Goal: Complete application form: Complete application form

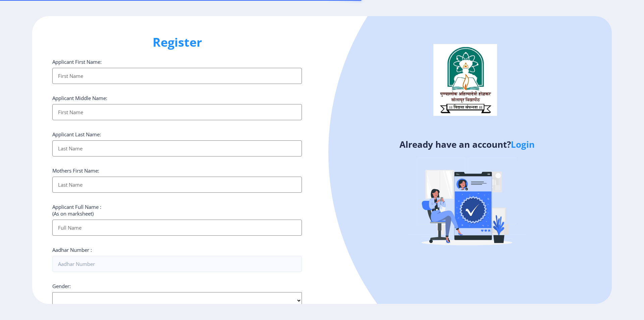
select select
click at [104, 76] on input "Applicant First Name:" at bounding box center [177, 76] width 250 height 16
type input "[PERSON_NAME]"
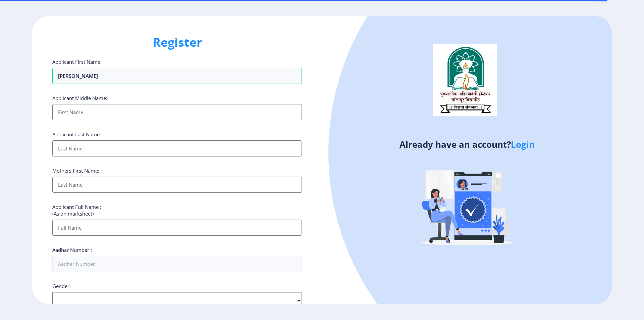
click at [101, 108] on input "Applicant First Name:" at bounding box center [177, 112] width 250 height 16
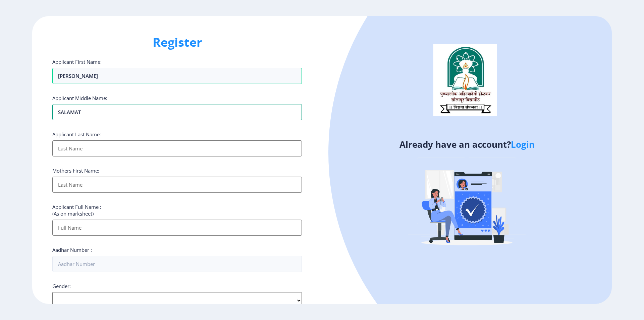
type input "SALAMAT"
type input "SHAIKH"
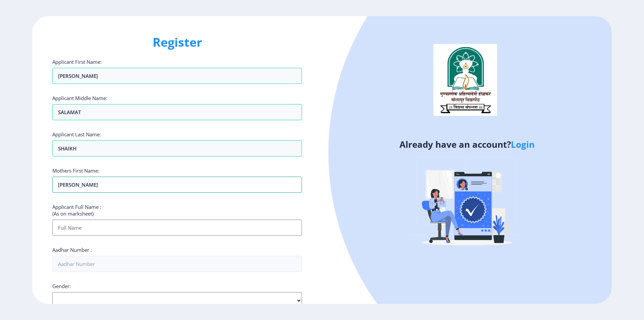
type input "[PERSON_NAME]"
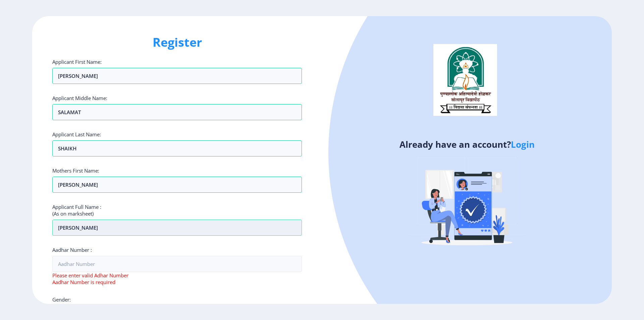
click at [92, 231] on input "[PERSON_NAME]" at bounding box center [177, 228] width 250 height 16
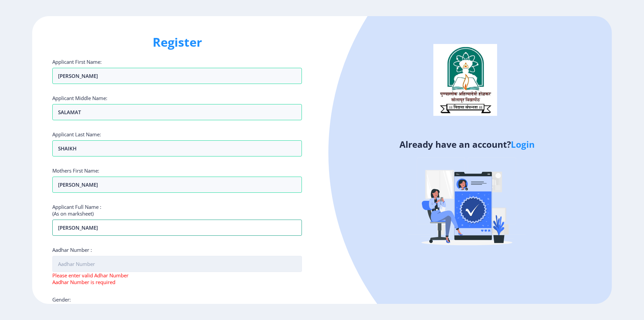
type input "[PERSON_NAME]"
click at [117, 260] on input "Aadhar Number :" at bounding box center [177, 264] width 250 height 16
type input "413172718021"
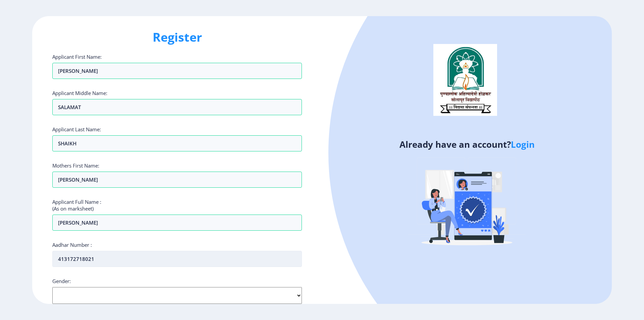
click at [68, 261] on input "413172718021" at bounding box center [177, 259] width 250 height 16
click at [96, 296] on select "Select Gender [DEMOGRAPHIC_DATA] [DEMOGRAPHIC_DATA] Other" at bounding box center [177, 295] width 250 height 17
select select "[DEMOGRAPHIC_DATA]"
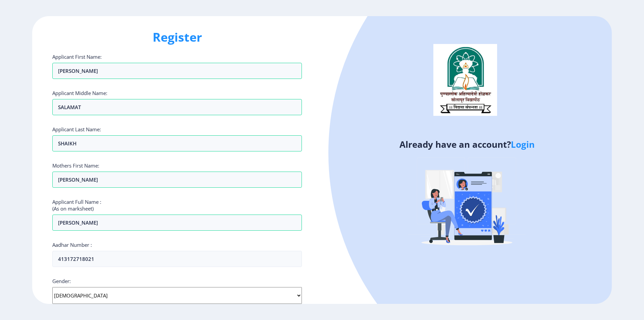
click at [52, 287] on select "Select Gender [DEMOGRAPHIC_DATA] [DEMOGRAPHIC_DATA] Other" at bounding box center [177, 295] width 250 height 17
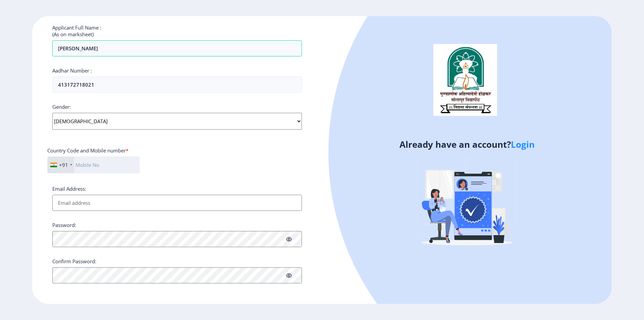
click at [92, 165] on input "text" at bounding box center [93, 164] width 92 height 17
type input "8793224041"
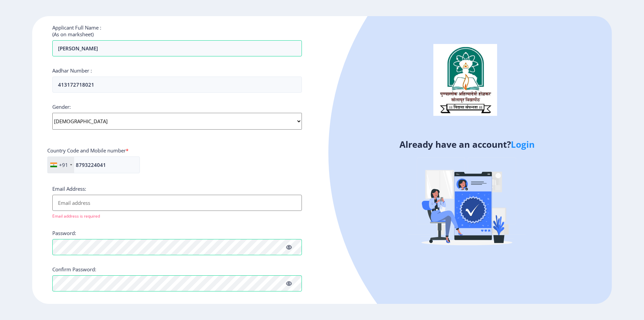
click at [87, 203] on input "Email Address:" at bounding box center [177, 203] width 250 height 16
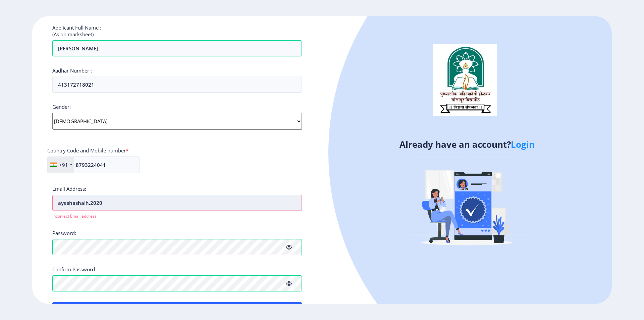
click at [87, 204] on input "ayeshashaih.2020" at bounding box center [177, 203] width 250 height 16
click at [85, 203] on input "ayeshashaih.2020" at bounding box center [177, 203] width 250 height 16
click at [141, 202] on input "ayeshashaikh.2020" at bounding box center [177, 203] width 250 height 16
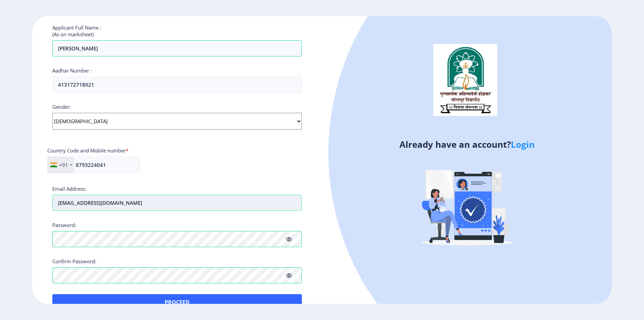
type input "[EMAIL_ADDRESS][DOMAIN_NAME]"
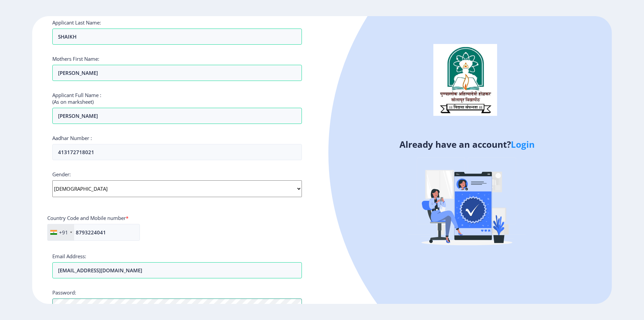
scroll to position [195, 0]
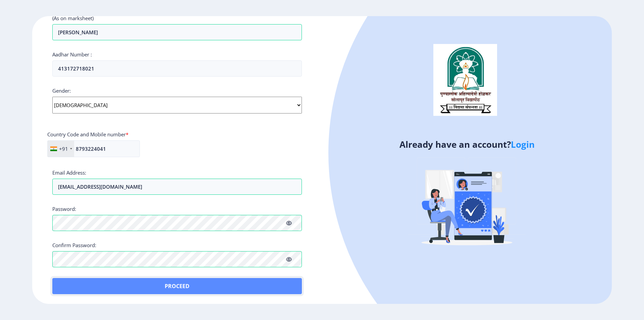
click at [147, 284] on button "Proceed" at bounding box center [177, 286] width 250 height 16
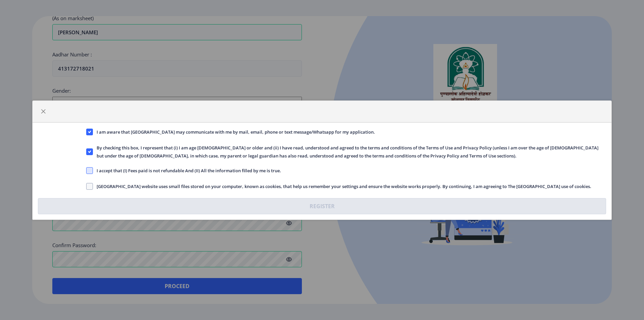
click at [89, 170] on span at bounding box center [89, 170] width 7 height 7
click at [87, 170] on input "I accept that (I) Fees paid is not refundable And (II) All the information fill…" at bounding box center [86, 170] width 0 height 0
checkbox input "true"
drag, startPoint x: 92, startPoint y: 187, endPoint x: 96, endPoint y: 189, distance: 4.7
click at [92, 187] on span at bounding box center [89, 186] width 7 height 7
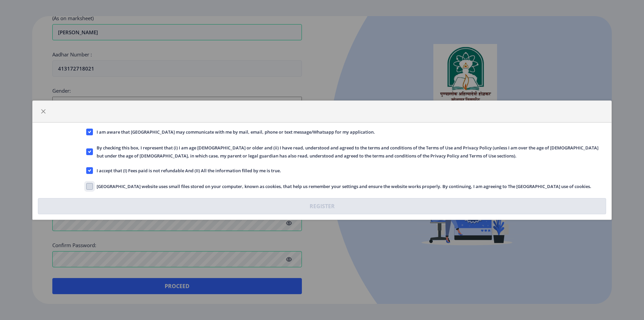
click at [87, 186] on input "[GEOGRAPHIC_DATA] website uses small files stored on your computer, known as co…" at bounding box center [86, 186] width 0 height 0
checkbox input "true"
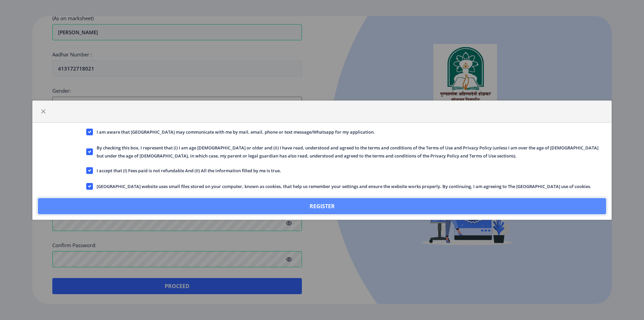
click at [315, 210] on button "Register" at bounding box center [322, 206] width 569 height 16
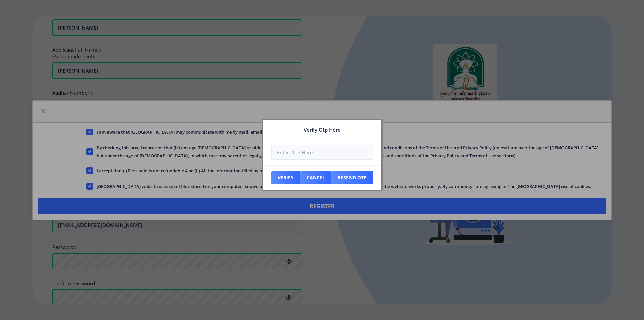
scroll to position [234, 0]
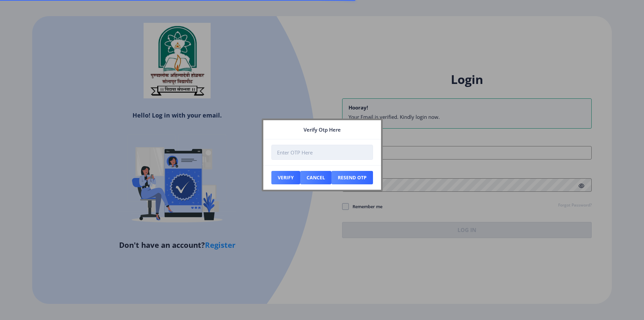
click at [306, 151] on input "number" at bounding box center [323, 152] width 102 height 15
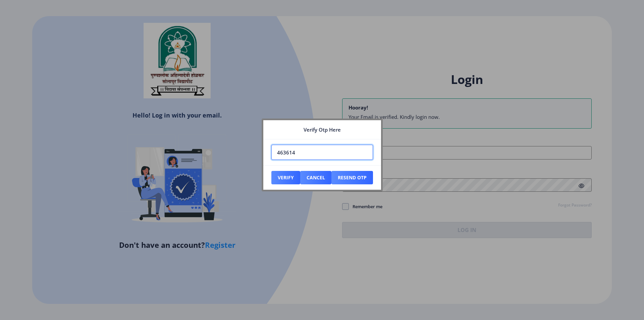
type input "463614"
click at [272, 171] on button "Verify" at bounding box center [286, 177] width 29 height 13
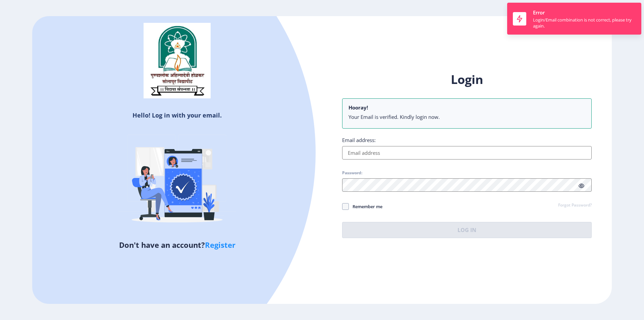
click at [377, 153] on input "Email address:" at bounding box center [467, 152] width 250 height 13
click at [377, 152] on input "Email address:" at bounding box center [467, 152] width 250 height 13
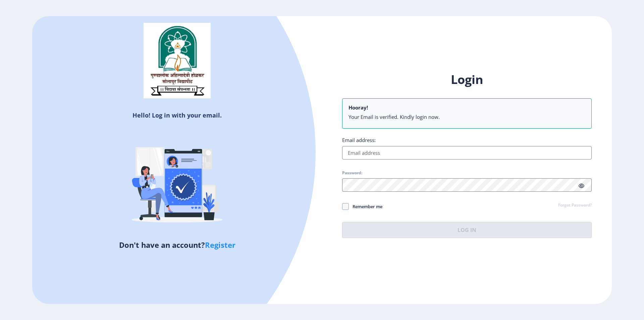
click at [373, 150] on input "Email address:" at bounding box center [467, 152] width 250 height 13
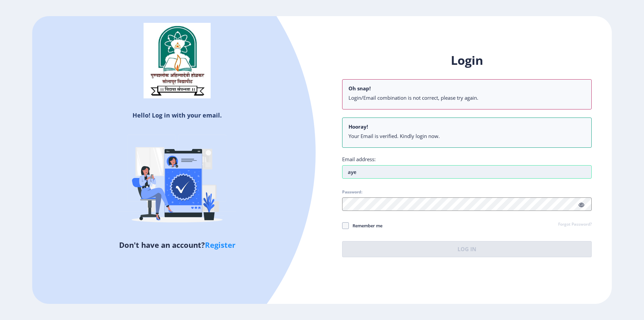
type input "[EMAIL_ADDRESS][DOMAIN_NAME]"
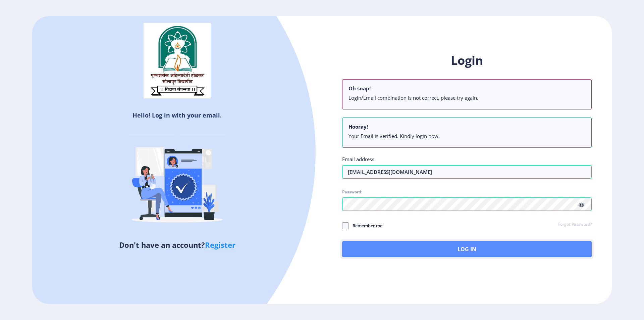
click at [417, 249] on button "Log In" at bounding box center [467, 249] width 250 height 16
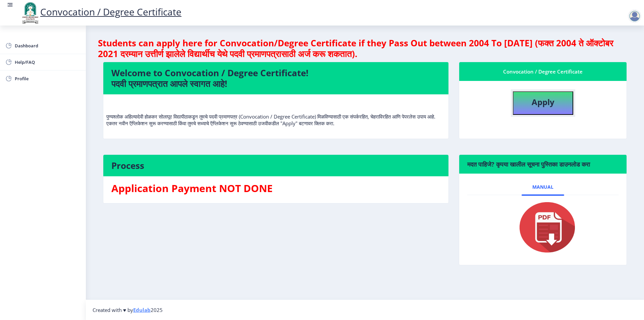
click at [553, 109] on button "Apply" at bounding box center [543, 102] width 60 height 23
select select
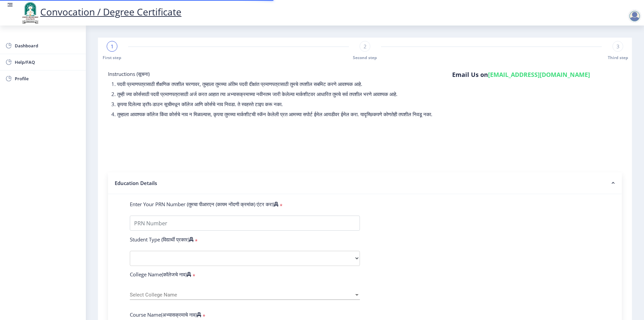
scroll to position [112, 0]
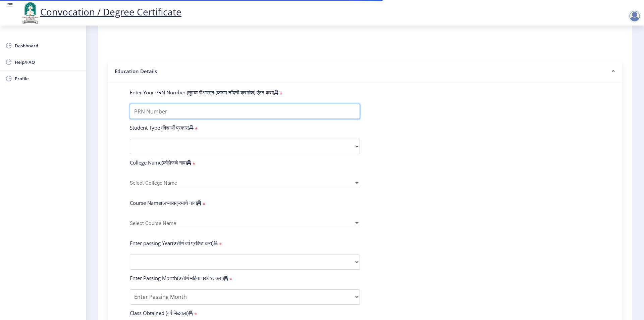
click at [178, 114] on input "Enter Your PRN Number (तुमचा पीआरएन (कायम नोंदणी क्रमांक) एंटर करा)" at bounding box center [245, 111] width 230 height 15
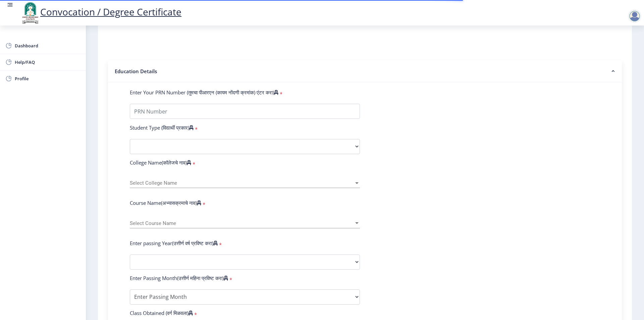
click at [107, 148] on div "Instructions (सूचना) 1. पदवी प्रमाणपत्रासाठी शैक्षणिक तपशील चरणावर, तुम्हाला तु…" at bounding box center [365, 227] width 528 height 551
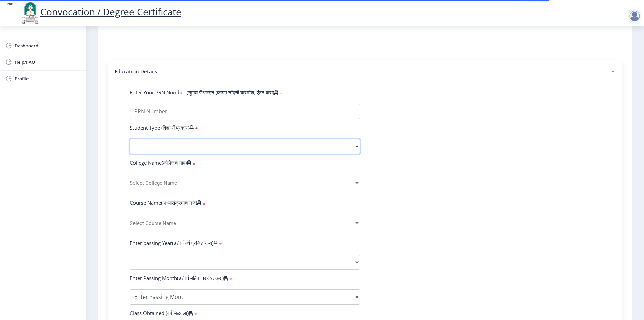
click at [217, 148] on select "Select Student Type Regular External" at bounding box center [245, 146] width 230 height 15
select select "Regular"
click at [130, 145] on select "Select Student Type Regular External" at bounding box center [245, 146] width 230 height 15
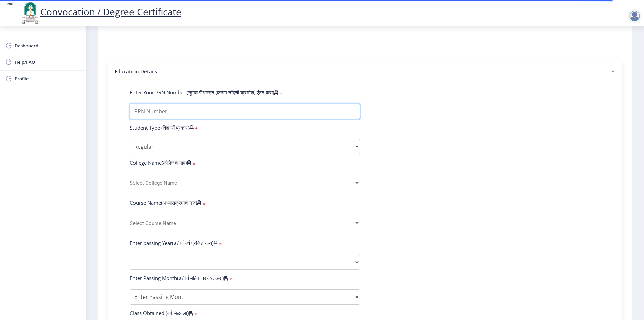
click at [185, 117] on input "Enter Your PRN Number (तुमचा पीआरएन (कायम नोंदणी क्रमांक) एंटर करा)" at bounding box center [245, 111] width 230 height 15
click at [146, 119] on input "Enter Your PRN Number (तुमचा पीआरएन (कायम नोंदणी क्रमांक) एंटर करा)" at bounding box center [245, 111] width 230 height 15
click at [158, 119] on input "Enter Your PRN Number (तुमचा पीआरएन (कायम नोंदणी क्रमांक) एंटर करा)" at bounding box center [245, 111] width 230 height 15
click at [173, 119] on input "Enter Your PRN Number (तुमचा पीआरएन (कायम नोंदणी क्रमांक) एंटर करा)" at bounding box center [245, 111] width 230 height 15
click at [193, 117] on input "Enter Your PRN Number (तुमचा पीआरएन (कायम नोंदणी क्रमांक) एंटर करा)" at bounding box center [245, 111] width 230 height 15
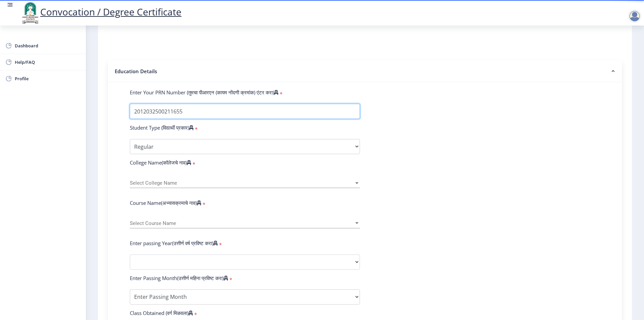
type input "2012032500211655"
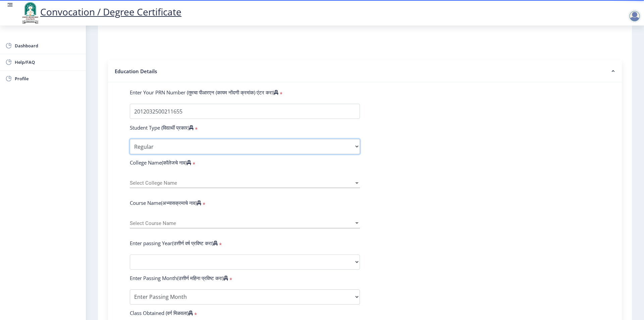
click at [172, 153] on select "Select Student Type Regular External" at bounding box center [245, 146] width 230 height 15
click at [108, 186] on div "Instructions (सूचना) 1. पदवी प्रमाणपत्रासाठी शैक्षणिक तपशील चरणावर, तुम्हाला तु…" at bounding box center [365, 227] width 528 height 551
click at [173, 186] on span "Select College Name" at bounding box center [242, 183] width 224 height 6
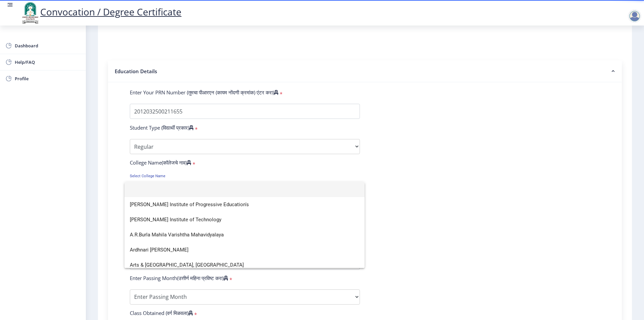
click at [159, 153] on div at bounding box center [322, 160] width 644 height 320
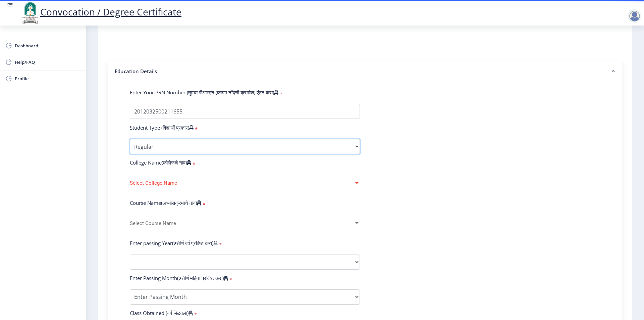
click at [160, 154] on select "Select Student Type Regular External" at bounding box center [245, 146] width 230 height 15
select select "External"
click at [130, 145] on select "Select Student Type Regular External" at bounding box center [245, 146] width 230 height 15
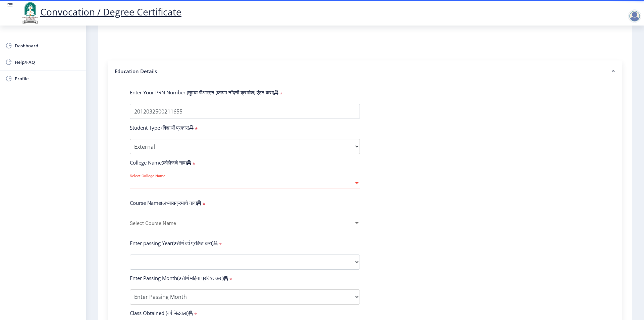
click at [181, 186] on span "Select College Name" at bounding box center [242, 183] width 224 height 6
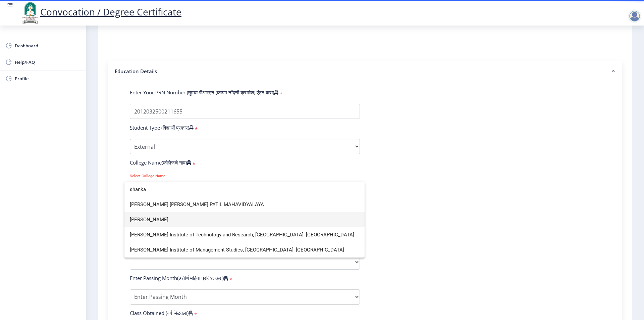
type input "shanka"
click at [164, 214] on span "[PERSON_NAME]" at bounding box center [245, 219] width 230 height 15
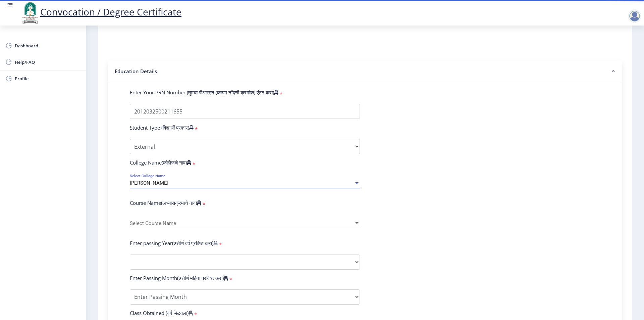
click at [176, 226] on span "Select Course Name" at bounding box center [242, 224] width 224 height 6
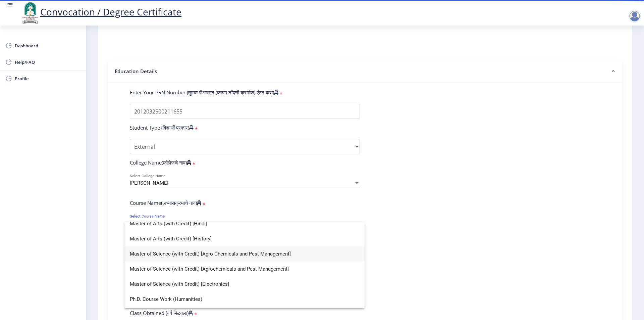
scroll to position [0, 0]
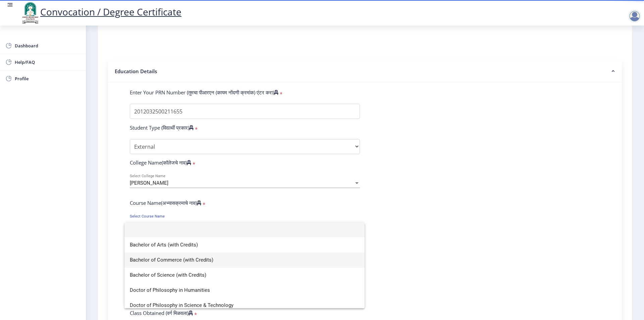
click at [165, 258] on span "Bachelor of Commerce (with Credits)" at bounding box center [245, 259] width 230 height 15
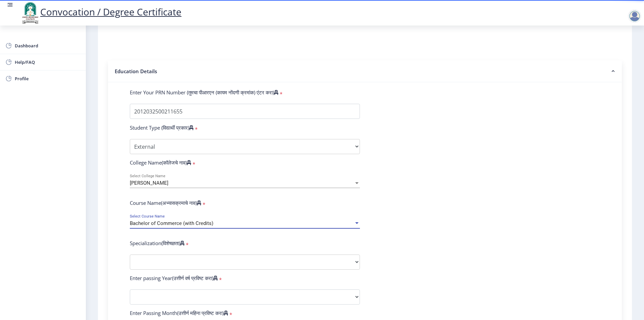
scroll to position [224, 0]
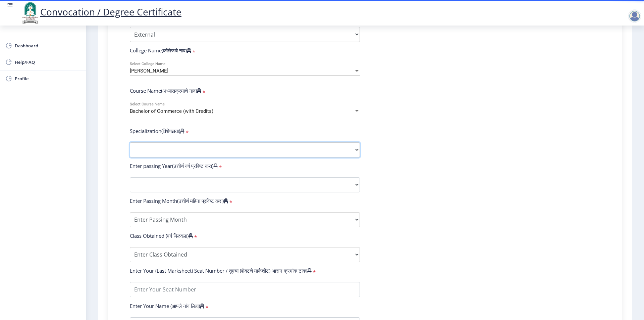
click at [185, 152] on select "Specialization Banking Advanced Accountancy Advanced Banking Advanced Cost Acco…" at bounding box center [245, 149] width 230 height 15
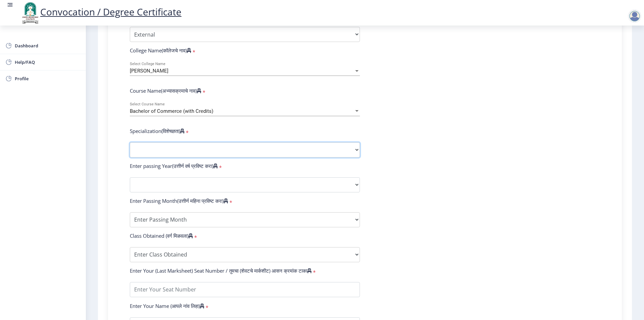
select select "Advanced Accountancy"
click at [130, 149] on select "Specialization Banking Advanced Accountancy Advanced Banking Advanced Cost Acco…" at bounding box center [245, 149] width 230 height 15
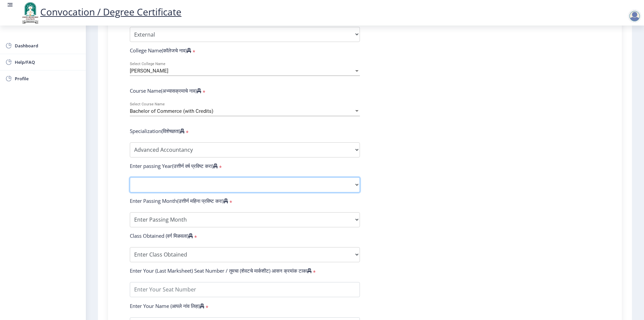
click at [189, 189] on select "2025 2024 2023 2022 2021 2020 2019 2018 2017 2016 2015 2014 2013 2012 2011 2010…" at bounding box center [245, 184] width 230 height 15
select select "2020"
click at [130, 184] on select "2025 2024 2023 2022 2021 2020 2019 2018 2017 2016 2015 2014 2013 2012 2011 2010…" at bounding box center [245, 184] width 230 height 15
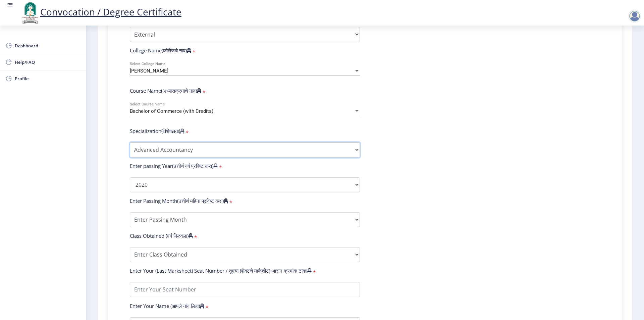
click at [174, 157] on select "Specialization Banking Advanced Accountancy Advanced Banking Advanced Cost Acco…" at bounding box center [245, 149] width 230 height 15
click at [444, 198] on form "Enter Your PRN Number (तुमचा पीआरएन (कायम नोंदणी क्रमांक) एंटर करा) * Student T…" at bounding box center [365, 172] width 481 height 391
click at [170, 234] on form "Enter Your PRN Number (तुमचा पीआरएन (कायम नोंदणी क्रमांक) एंटर करा) * Student T…" at bounding box center [365, 172] width 481 height 391
click at [173, 227] on select "Enter Passing Month March April May October November December" at bounding box center [245, 219] width 230 height 15
select select "October"
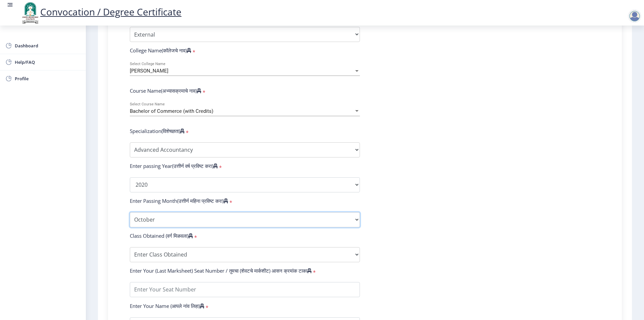
click at [130, 218] on select "Enter Passing Month March April May October November December" at bounding box center [245, 219] width 230 height 15
click at [168, 259] on select "Enter Class Obtained FIRST CLASS WITH DISTINCTION FIRST CLASS HIGHER SECOND CLA…" at bounding box center [245, 254] width 230 height 15
drag, startPoint x: 409, startPoint y: 178, endPoint x: 368, endPoint y: 167, distance: 42.5
click at [409, 178] on form "Enter Your PRN Number (तुमचा पीआरएन (कायम नोंदणी क्रमांक) एंटर करा) * Student T…" at bounding box center [365, 172] width 481 height 391
click at [163, 257] on select "Enter Class Obtained FIRST CLASS WITH DISTINCTION FIRST CLASS HIGHER SECOND CLA…" at bounding box center [245, 254] width 230 height 15
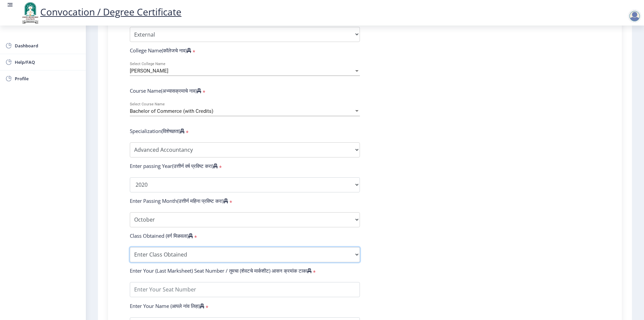
select select "Grade A+"
click at [130, 253] on select "Enter Class Obtained FIRST CLASS WITH DISTINCTION FIRST CLASS HIGHER SECOND CLA…" at bounding box center [245, 254] width 230 height 15
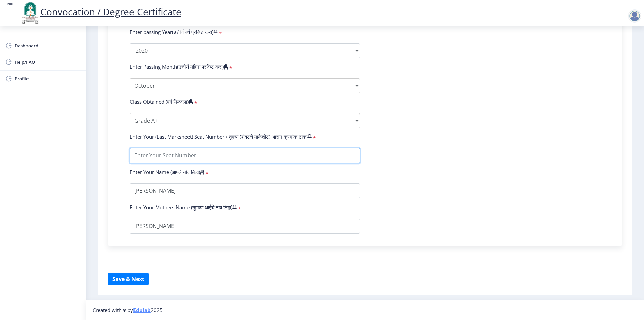
click at [191, 154] on input "textarea" at bounding box center [245, 155] width 230 height 15
type input "221165"
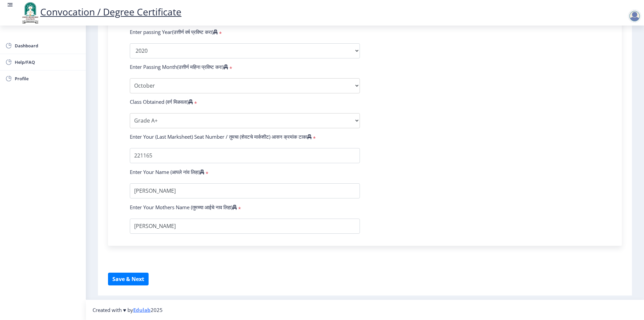
click at [411, 148] on form "Enter Your PRN Number (तुमचा पीआरएन (कायम नोंदणी क्रमांक) एंटर करा) * Student T…" at bounding box center [365, 38] width 481 height 391
click at [131, 280] on button "Save & Next" at bounding box center [128, 279] width 41 height 13
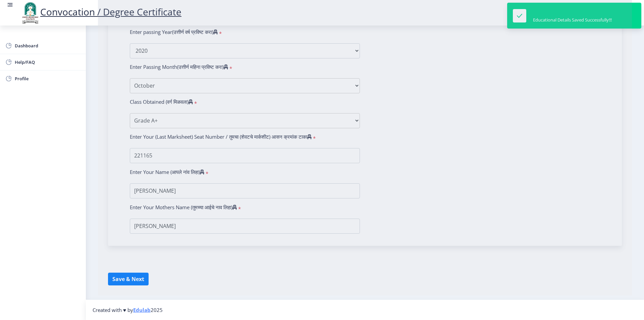
select select
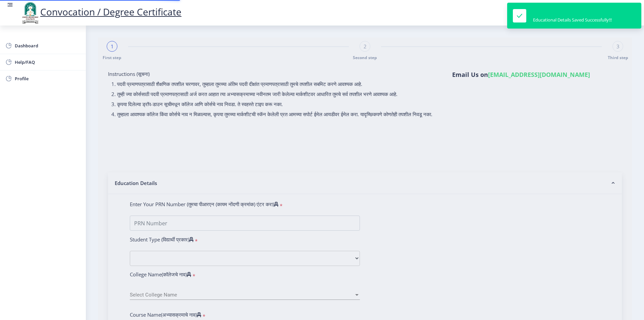
type input "[PERSON_NAME]"
type input "2012032500211655"
select select "External"
select select "2020"
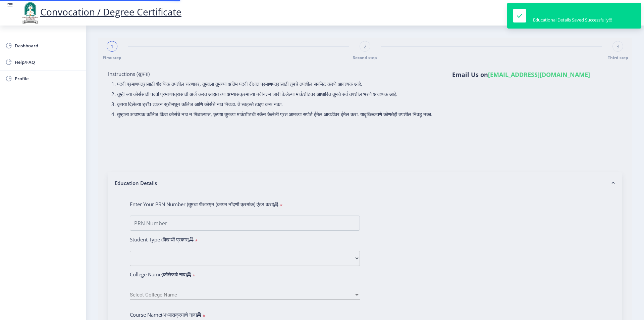
select select "October"
select select "Grade A+"
type input "221165"
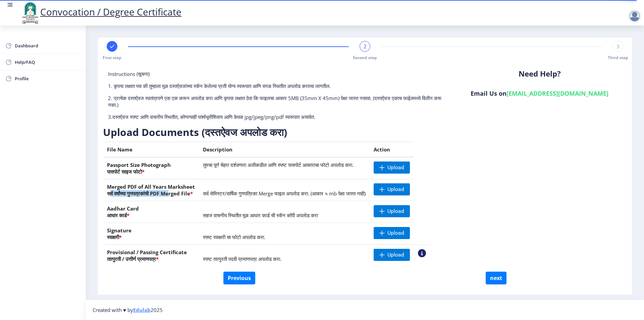
drag, startPoint x: 112, startPoint y: 194, endPoint x: 176, endPoint y: 195, distance: 63.8
click at [176, 195] on th "Merged PDF of All Years Marksheet सर्व वर्षांच्या गुणपत्रकांची PDF Merged File *" at bounding box center [151, 190] width 96 height 22
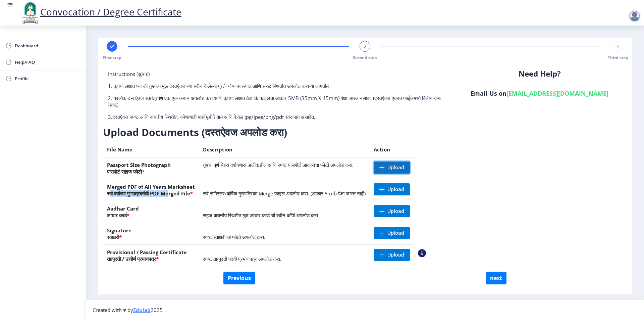
click at [385, 167] on span at bounding box center [382, 167] width 5 height 5
click at [393, 167] on nb-action at bounding box center [383, 167] width 19 height 12
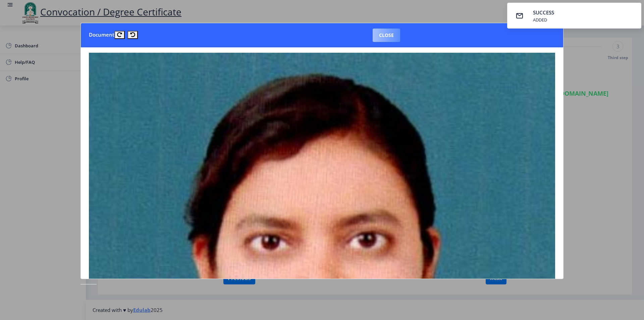
click at [388, 32] on button "Close" at bounding box center [387, 35] width 28 height 13
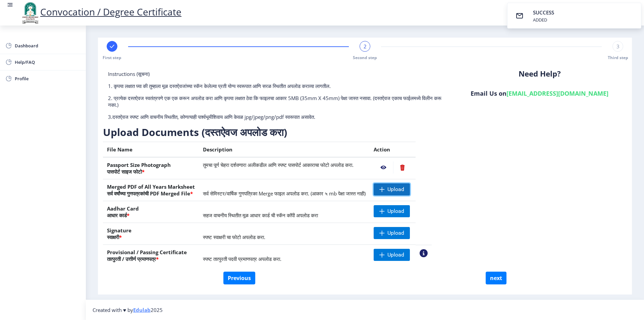
click at [404, 187] on span "Upload" at bounding box center [396, 189] width 17 height 7
click at [404, 189] on span "Upload" at bounding box center [396, 189] width 17 height 7
click at [393, 189] on nb-action at bounding box center [383, 189] width 19 height 12
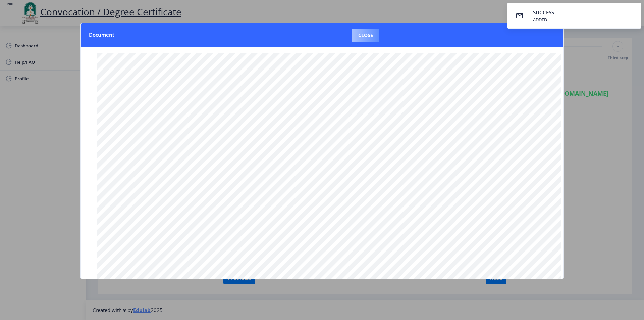
click at [369, 36] on button "Close" at bounding box center [366, 35] width 28 height 13
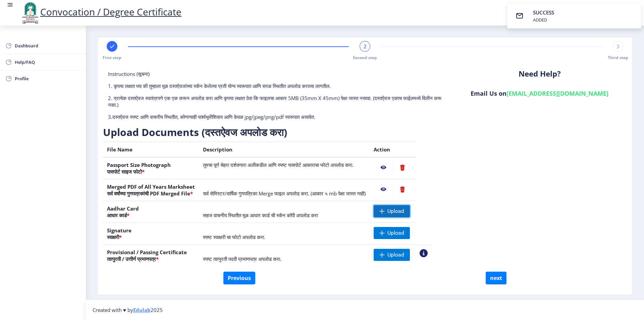
click at [404, 211] on span "Upload" at bounding box center [396, 211] width 17 height 7
click at [393, 211] on nb-action at bounding box center [383, 211] width 19 height 12
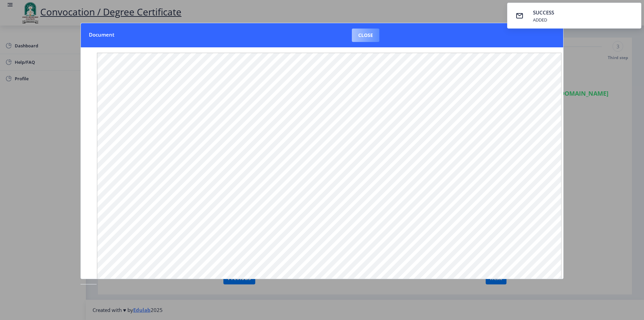
click at [364, 34] on button "Close" at bounding box center [366, 35] width 28 height 13
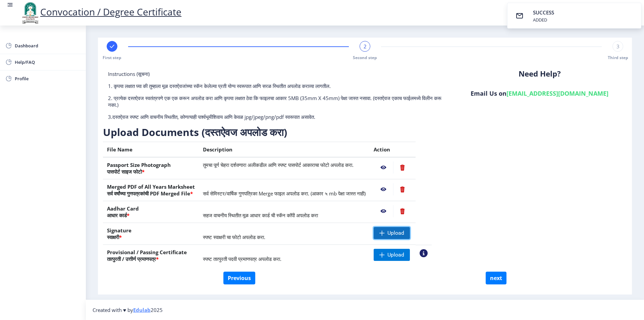
click at [404, 235] on span "Upload" at bounding box center [396, 233] width 17 height 7
click at [393, 234] on nb-action at bounding box center [383, 233] width 19 height 12
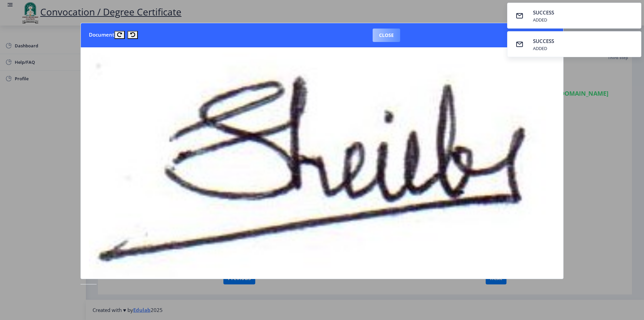
click at [390, 33] on button "Close" at bounding box center [387, 35] width 28 height 13
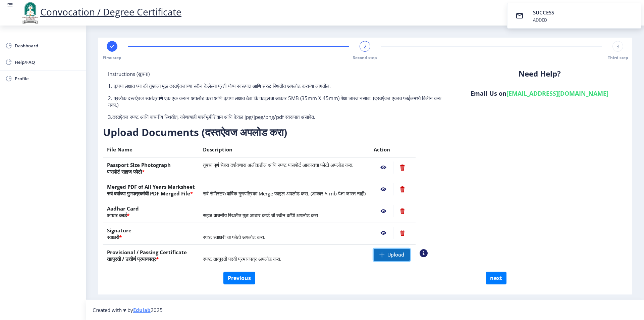
click at [385, 255] on span at bounding box center [382, 254] width 5 height 5
click at [393, 253] on nb-action at bounding box center [383, 255] width 19 height 12
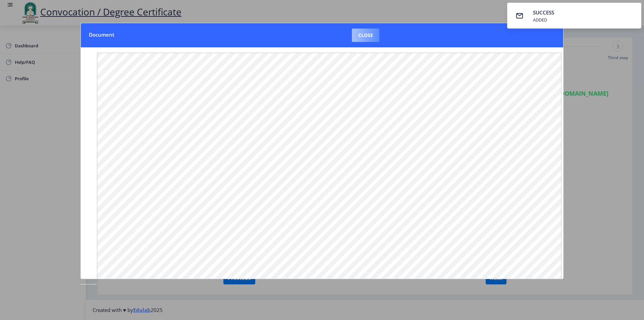
click at [371, 32] on button "Close" at bounding box center [366, 35] width 28 height 13
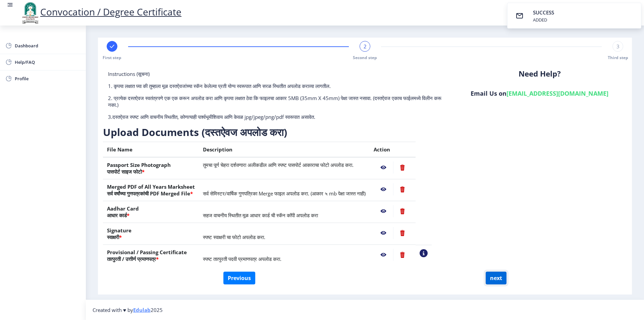
click at [498, 280] on button "next" at bounding box center [496, 278] width 21 height 13
select select
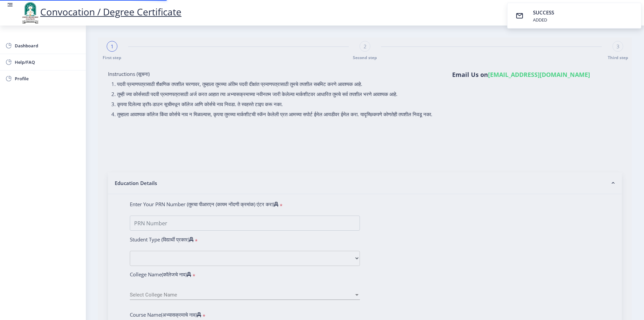
select select
type input "2012032500211655"
select select "External"
select select "2020"
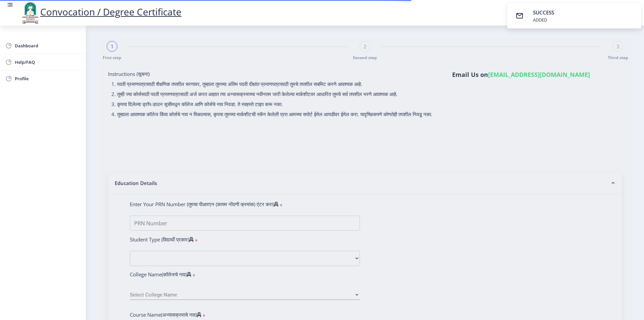
select select "October"
select select "Grade A+"
type input "221165"
select select "Advanced Accountancy"
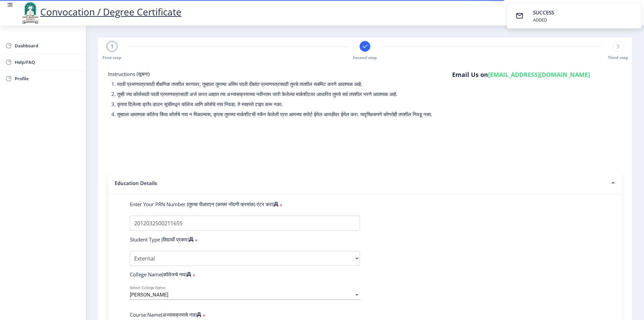
select select
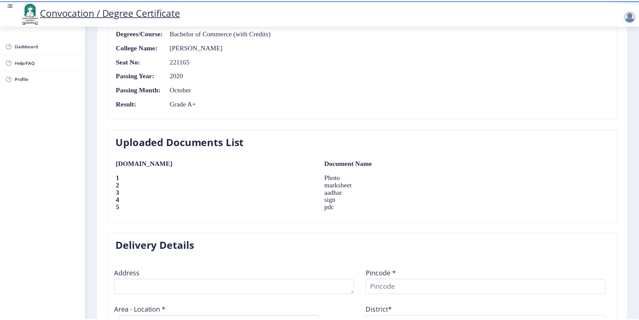
scroll to position [447, 0]
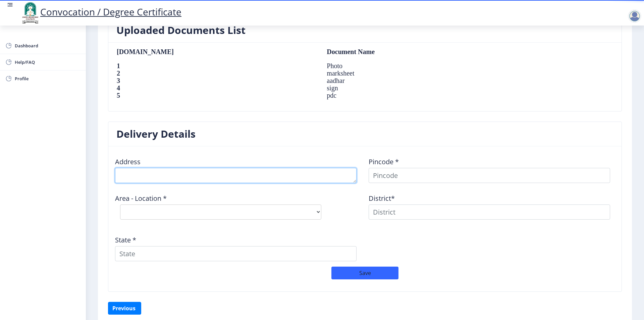
click at [159, 174] on textarea at bounding box center [236, 175] width 242 height 15
type textarea "AP-UMDA MANZIL,PHULE WASTI,YASHWANTNAGAR TALUKA-[GEOGRAPHIC_DATA]"
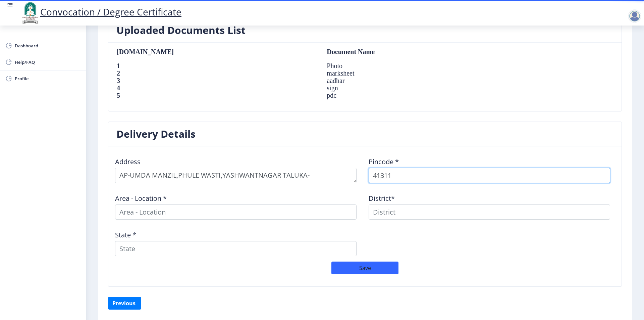
type input "413118"
select select
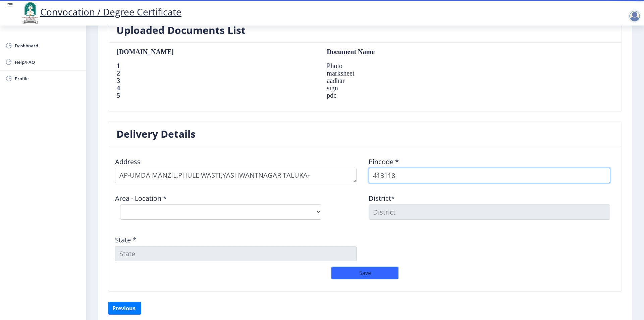
type input "413118"
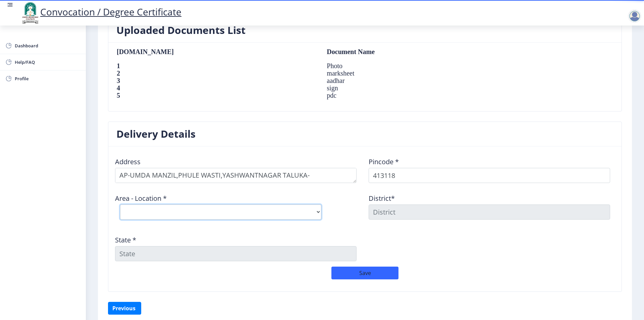
select select "1: Object"
type input "SOLAPUR"
type input "[GEOGRAPHIC_DATA]"
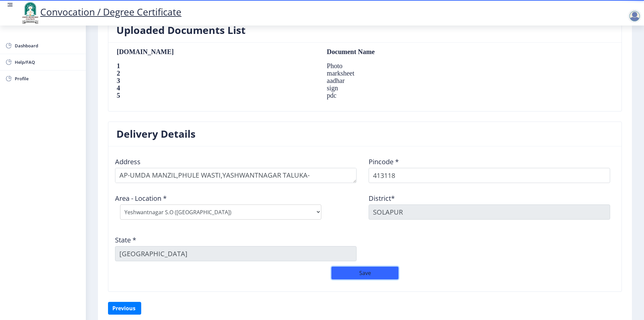
click at [355, 273] on button "Save" at bounding box center [365, 272] width 67 height 13
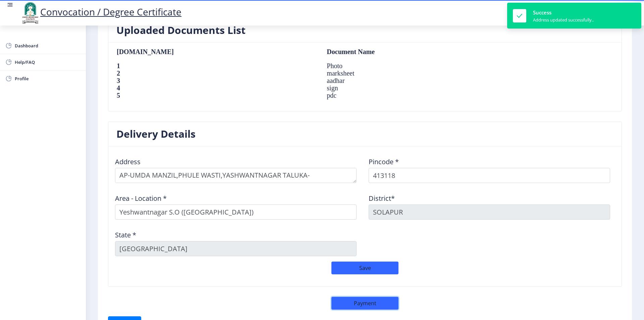
click at [358, 299] on button "Payment" at bounding box center [365, 303] width 67 height 13
select select "sealed"
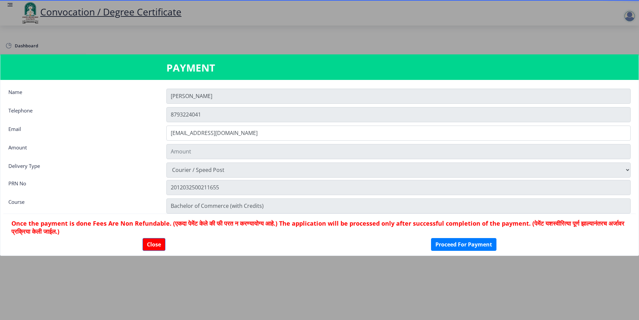
type input "1885"
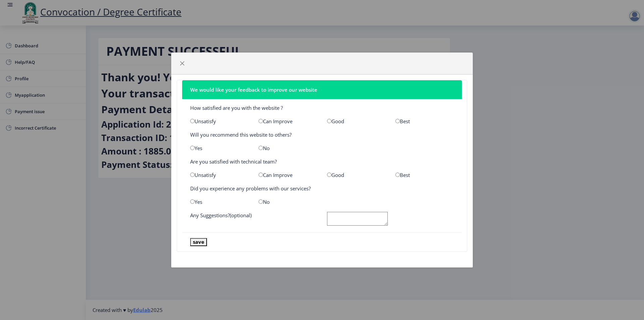
click at [261, 121] on input "radio" at bounding box center [261, 121] width 4 height 4
radio input "true"
click at [260, 149] on input "radio" at bounding box center [261, 148] width 4 height 4
radio input "true"
click at [260, 175] on input "radio" at bounding box center [261, 175] width 4 height 4
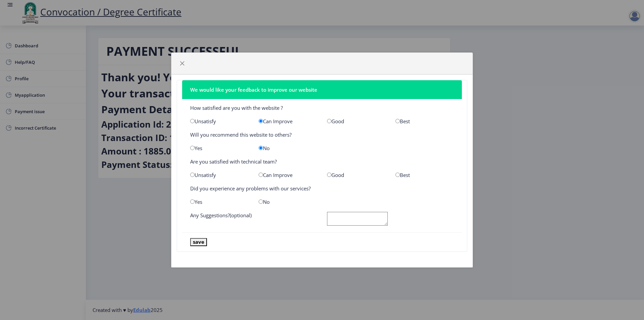
radio input "true"
click at [261, 202] on input "radio" at bounding box center [261, 201] width 4 height 4
radio input "true"
click at [359, 221] on textarea at bounding box center [357, 219] width 61 height 14
type textarea "IMPROVE WEBSITE"
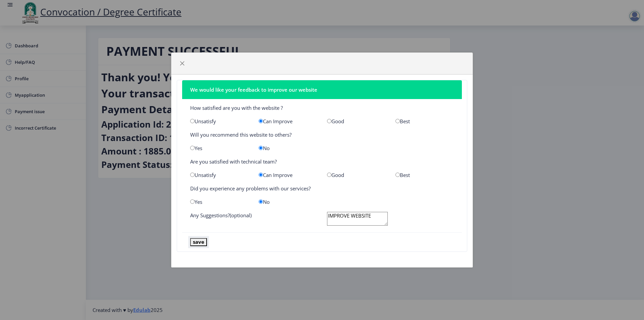
click at [200, 243] on button "save" at bounding box center [198, 242] width 17 height 8
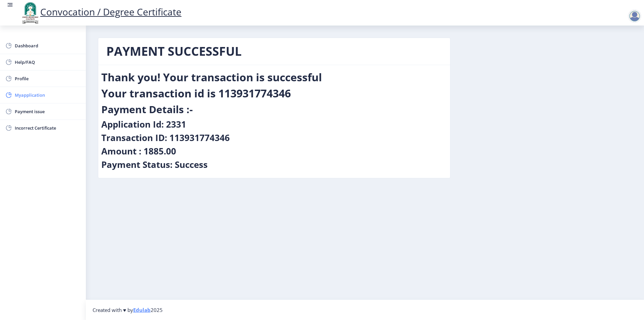
click at [24, 95] on span "Myapplication" at bounding box center [48, 95] width 66 height 8
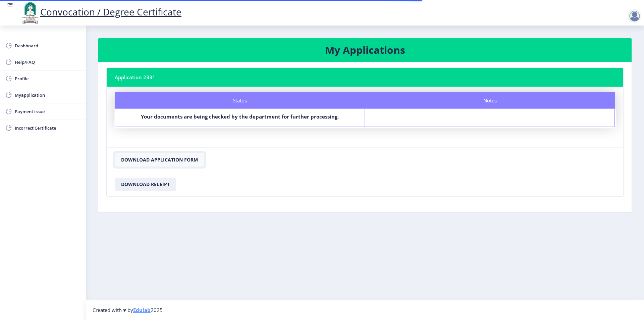
click at [156, 158] on button "Download Application Form" at bounding box center [160, 159] width 90 height 13
click at [154, 183] on button "Download Receipt" at bounding box center [145, 184] width 61 height 13
click at [634, 18] on div at bounding box center [634, 15] width 13 height 13
click at [619, 54] on span "Log out" at bounding box center [617, 52] width 43 height 8
